Goal: Task Accomplishment & Management: Use online tool/utility

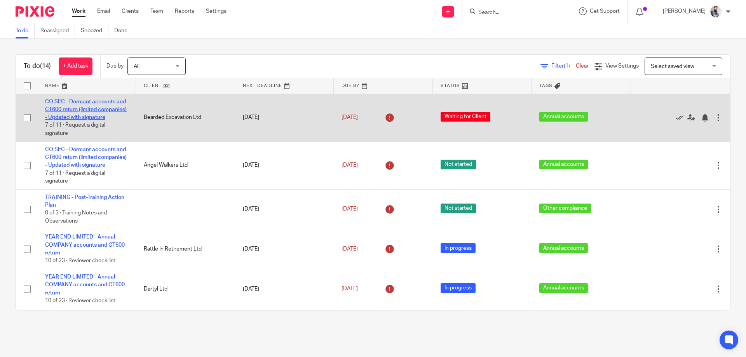
click at [96, 119] on link "CO SEC - Dormant accounts and CT600 return (limited companies) - Updated with s…" at bounding box center [86, 109] width 82 height 21
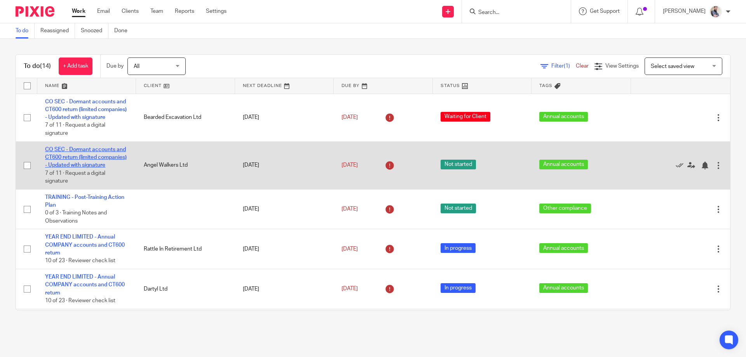
click at [92, 164] on link "CO SEC - Dormant accounts and CT600 return (limited companies) - Updated with s…" at bounding box center [86, 157] width 82 height 21
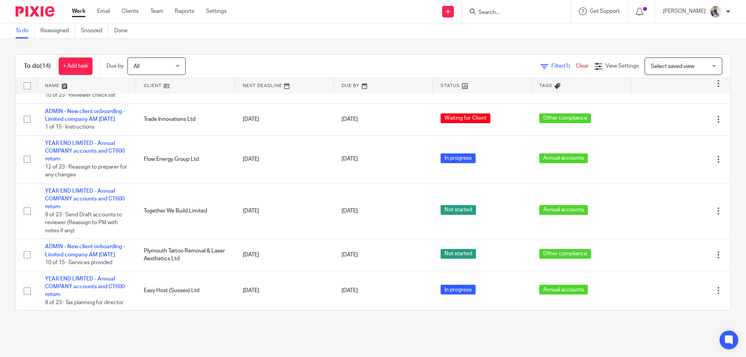
scroll to position [207, 0]
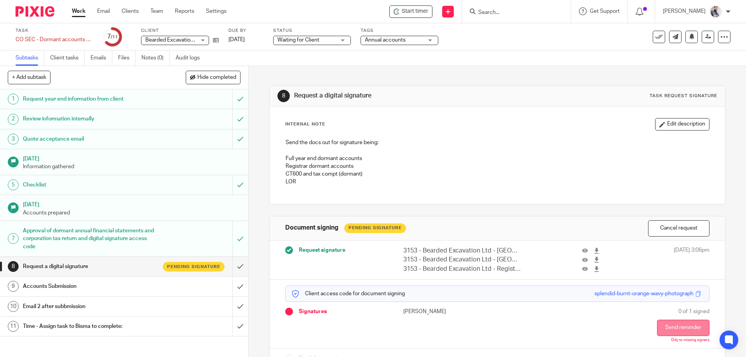
click at [663, 328] on button "Send reminder" at bounding box center [683, 328] width 52 height 16
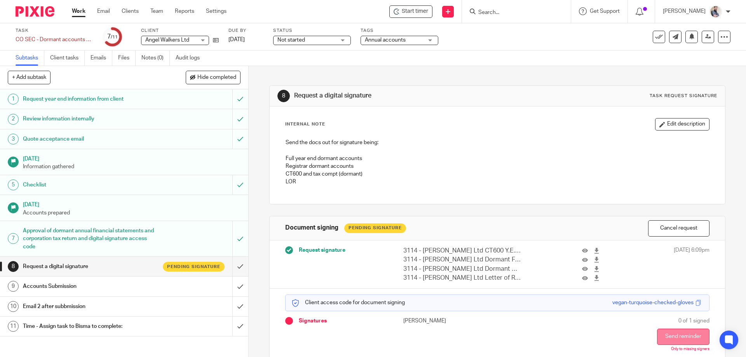
click at [664, 335] on button "Send reminder" at bounding box center [683, 337] width 52 height 16
